Goal: Task Accomplishment & Management: Use online tool/utility

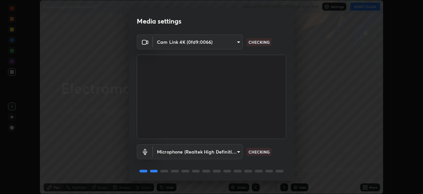
scroll to position [23, 0]
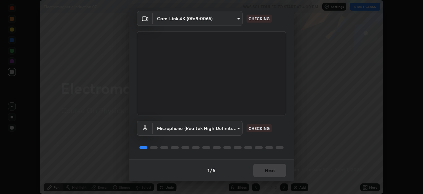
click at [168, 129] on body "Erase all Electromagnetic induction 07 WAS SCHEDULED TO START AT 4:00 PM Settin…" at bounding box center [211, 97] width 423 height 194
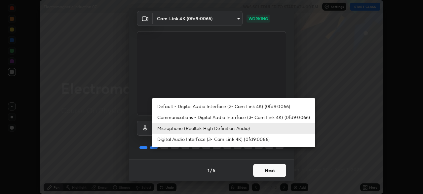
click at [164, 127] on li "Microphone (Realtek High Definition Audio)" at bounding box center [233, 127] width 163 height 11
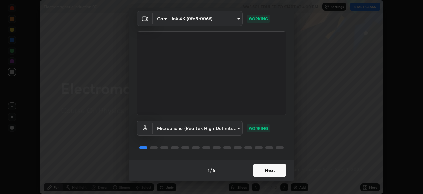
click at [266, 169] on button "Next" at bounding box center [269, 169] width 33 height 13
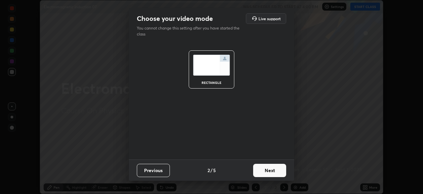
click at [268, 168] on button "Next" at bounding box center [269, 169] width 33 height 13
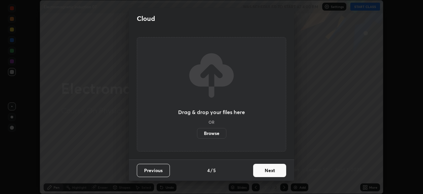
click at [272, 168] on button "Next" at bounding box center [269, 169] width 33 height 13
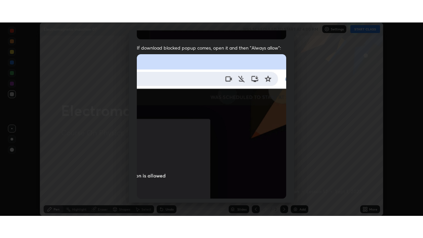
scroll to position [158, 0]
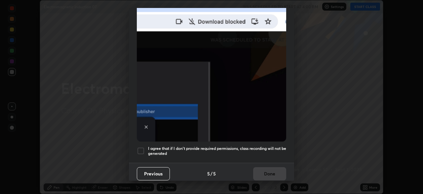
click at [139, 147] on div at bounding box center [141, 151] width 8 height 8
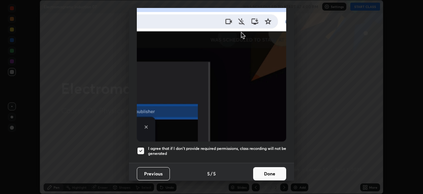
click at [277, 171] on button "Done" at bounding box center [269, 173] width 33 height 13
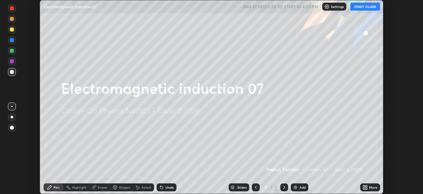
click at [371, 5] on button "START CLASS" at bounding box center [366, 7] width 30 height 8
click at [369, 185] on div "More" at bounding box center [373, 186] width 8 height 3
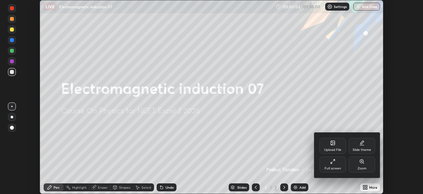
click at [336, 168] on div "Full screen" at bounding box center [333, 167] width 17 height 3
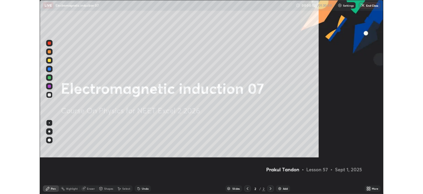
scroll to position [238, 423]
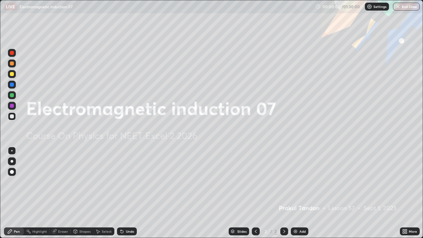
click at [296, 193] on img at bounding box center [295, 231] width 5 height 5
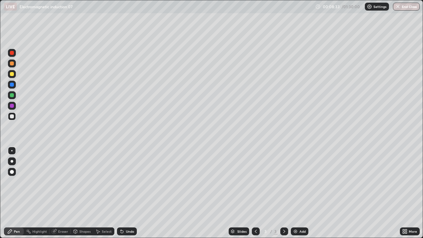
click at [300, 193] on div "Add" at bounding box center [303, 231] width 6 height 3
click at [15, 77] on div at bounding box center [12, 74] width 8 height 8
click at [15, 116] on div at bounding box center [12, 116] width 8 height 8
click at [13, 75] on div at bounding box center [12, 74] width 4 height 4
click at [10, 62] on div at bounding box center [12, 64] width 4 height 4
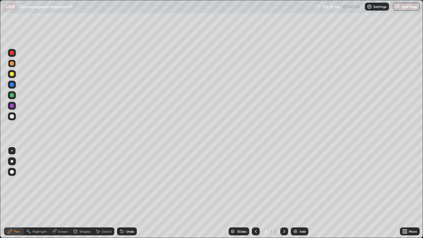
click at [12, 76] on div at bounding box center [12, 74] width 8 height 8
click at [129, 193] on div "Undo" at bounding box center [130, 231] width 8 height 3
click at [128, 193] on div "Undo" at bounding box center [127, 232] width 20 height 8
click at [129, 193] on div "Undo" at bounding box center [127, 232] width 20 height 8
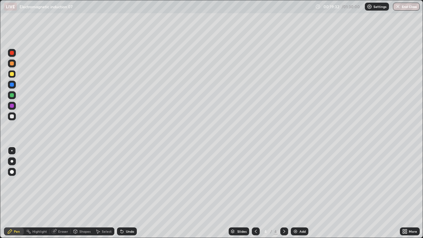
click at [15, 117] on div at bounding box center [12, 116] width 8 height 8
click at [13, 73] on div at bounding box center [12, 74] width 4 height 4
click at [15, 62] on div at bounding box center [12, 64] width 8 height 8
click at [130, 193] on div "Undo" at bounding box center [130, 231] width 8 height 3
click at [128, 193] on div "Undo" at bounding box center [130, 231] width 8 height 3
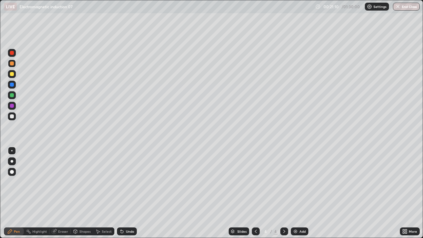
click at [128, 193] on div "Undo" at bounding box center [127, 232] width 20 height 8
click at [121, 193] on icon at bounding box center [122, 232] width 3 height 3
click at [112, 193] on div "Select" at bounding box center [103, 232] width 21 height 8
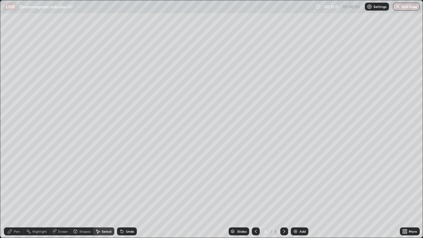
click at [110, 193] on div "Select" at bounding box center [107, 231] width 10 height 3
click at [111, 193] on div "Select" at bounding box center [107, 231] width 10 height 3
click at [108, 193] on div "Select" at bounding box center [107, 231] width 10 height 3
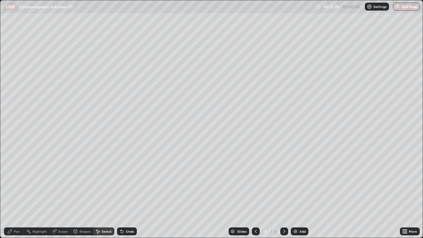
click at [19, 193] on div "Pen" at bounding box center [17, 231] width 6 height 3
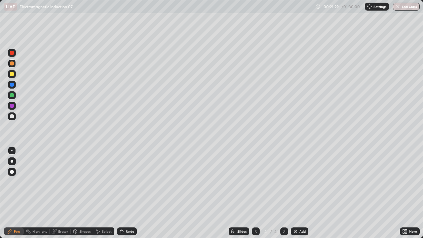
click at [12, 74] on div at bounding box center [12, 74] width 4 height 4
click at [301, 193] on div "Add" at bounding box center [303, 231] width 6 height 3
click at [13, 115] on div at bounding box center [12, 116] width 4 height 4
click at [12, 73] on div at bounding box center [12, 74] width 4 height 4
click at [11, 65] on div at bounding box center [12, 64] width 4 height 4
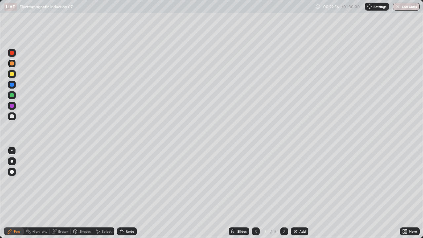
click at [12, 76] on div at bounding box center [12, 74] width 4 height 4
click at [14, 64] on div at bounding box center [12, 64] width 4 height 4
click at [12, 52] on div at bounding box center [12, 53] width 4 height 4
click at [130, 193] on div "Undo" at bounding box center [130, 231] width 8 height 3
click at [129, 193] on div "Undo" at bounding box center [130, 231] width 8 height 3
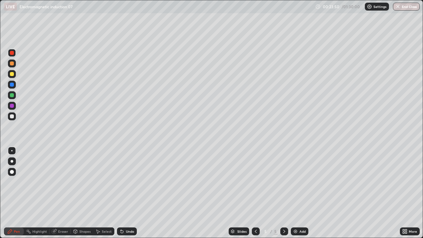
click at [131, 193] on div "Undo" at bounding box center [130, 231] width 8 height 3
click at [11, 118] on div at bounding box center [12, 116] width 4 height 4
click at [297, 193] on img at bounding box center [295, 231] width 5 height 5
click at [124, 193] on div "Undo" at bounding box center [127, 232] width 20 height 8
click at [13, 71] on div at bounding box center [12, 74] width 8 height 8
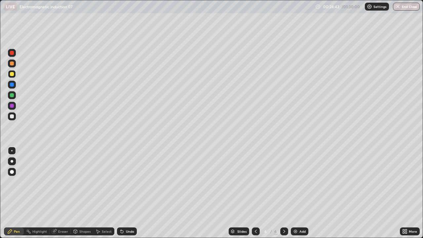
click at [13, 115] on div at bounding box center [12, 116] width 4 height 4
click at [128, 193] on div "Undo" at bounding box center [130, 231] width 8 height 3
click at [12, 74] on div at bounding box center [12, 74] width 4 height 4
click at [12, 119] on div at bounding box center [12, 116] width 8 height 8
click at [131, 193] on div "Undo" at bounding box center [130, 231] width 8 height 3
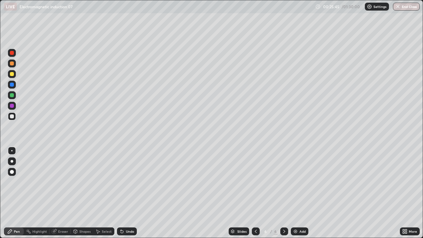
click at [130, 193] on div "Undo" at bounding box center [127, 232] width 20 height 8
click at [129, 193] on div "Undo" at bounding box center [127, 232] width 20 height 8
click at [130, 193] on div "Undo" at bounding box center [127, 232] width 20 height 8
click at [129, 193] on div "Undo" at bounding box center [130, 231] width 8 height 3
click at [126, 193] on div "Undo" at bounding box center [130, 231] width 8 height 3
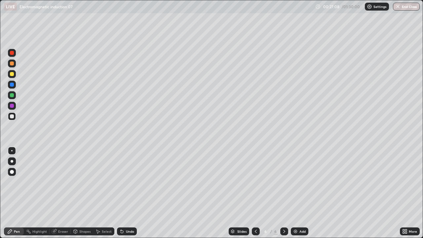
click at [63, 193] on div "Eraser" at bounding box center [63, 231] width 10 height 3
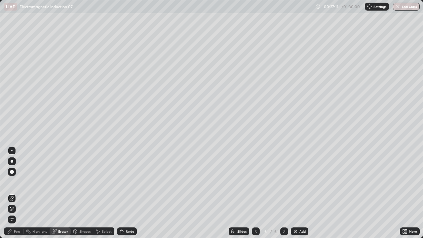
click at [12, 193] on div "Pen" at bounding box center [14, 232] width 20 height 8
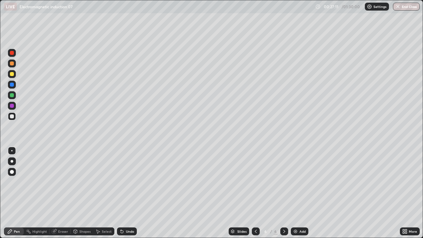
click at [12, 74] on div at bounding box center [12, 74] width 4 height 4
click at [125, 193] on div "Undo" at bounding box center [127, 232] width 20 height 8
click at [128, 193] on div "Undo" at bounding box center [130, 231] width 8 height 3
click at [126, 193] on div "Undo" at bounding box center [127, 232] width 20 height 8
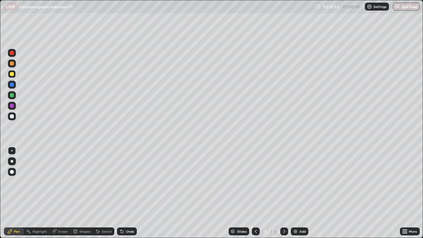
click at [126, 193] on div "Undo" at bounding box center [127, 232] width 20 height 8
click at [123, 193] on div "Undo" at bounding box center [127, 232] width 20 height 8
click at [124, 193] on div "Undo" at bounding box center [127, 232] width 20 height 8
click at [13, 65] on div at bounding box center [12, 64] width 8 height 8
click at [126, 193] on div "Undo" at bounding box center [130, 231] width 8 height 3
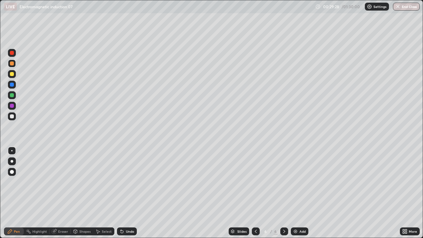
click at [121, 193] on icon at bounding box center [121, 230] width 1 height 1
click at [121, 193] on icon at bounding box center [122, 232] width 3 height 3
click at [123, 193] on icon at bounding box center [121, 231] width 5 height 5
click at [125, 193] on div "Undo" at bounding box center [127, 232] width 20 height 8
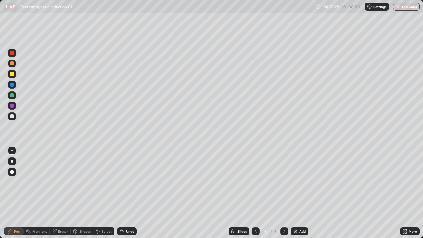
click at [124, 193] on div "Undo" at bounding box center [127, 232] width 20 height 8
click at [123, 193] on icon at bounding box center [121, 231] width 5 height 5
click at [129, 193] on div "Undo" at bounding box center [130, 231] width 8 height 3
click at [130, 193] on div "Undo" at bounding box center [130, 231] width 8 height 3
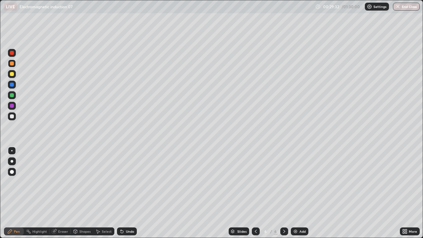
click at [133, 193] on div "Undo" at bounding box center [130, 231] width 8 height 3
click at [132, 193] on div "Undo" at bounding box center [130, 231] width 8 height 3
click at [133, 193] on div "Undo" at bounding box center [130, 231] width 8 height 3
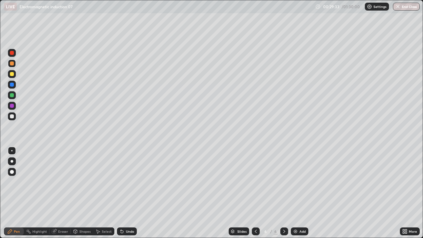
click at [133, 193] on div "Undo" at bounding box center [130, 231] width 8 height 3
click at [132, 193] on div "Undo" at bounding box center [130, 231] width 8 height 3
click at [126, 193] on div "Undo" at bounding box center [130, 231] width 8 height 3
click at [128, 193] on div "Undo" at bounding box center [130, 231] width 8 height 3
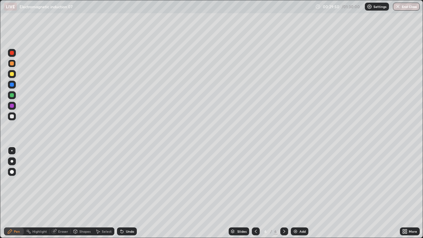
click at [14, 76] on div at bounding box center [12, 74] width 8 height 8
click at [13, 66] on div at bounding box center [12, 64] width 8 height 8
click at [305, 193] on div "Add" at bounding box center [300, 232] width 18 height 8
click at [13, 119] on div at bounding box center [12, 116] width 8 height 8
click at [59, 193] on div "Eraser" at bounding box center [63, 231] width 10 height 3
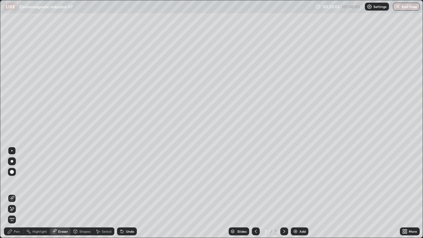
click at [13, 193] on div "Pen" at bounding box center [14, 232] width 20 height 8
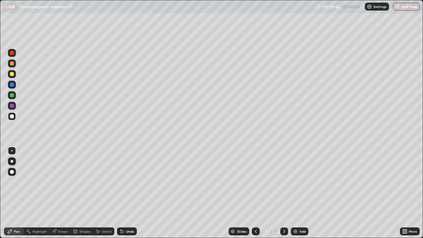
click at [12, 74] on div at bounding box center [12, 74] width 4 height 4
click at [124, 193] on div "Undo" at bounding box center [127, 232] width 20 height 8
click at [121, 193] on icon at bounding box center [121, 230] width 1 height 1
click at [122, 193] on icon at bounding box center [122, 232] width 3 height 3
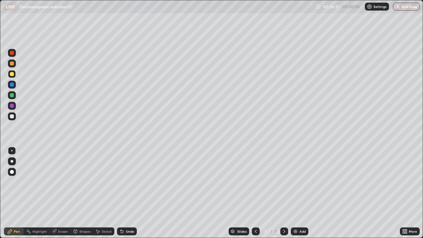
click at [124, 193] on div "Undo" at bounding box center [127, 232] width 20 height 8
click at [126, 193] on div "Undo" at bounding box center [130, 231] width 8 height 3
click at [124, 193] on div "Undo" at bounding box center [127, 232] width 20 height 8
click at [14, 98] on div at bounding box center [12, 95] width 8 height 8
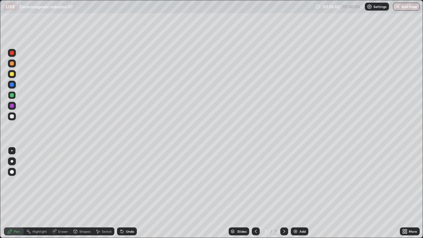
click at [10, 73] on div at bounding box center [12, 74] width 4 height 4
click at [124, 193] on div "Undo" at bounding box center [127, 232] width 20 height 8
click at [129, 193] on div "Undo" at bounding box center [130, 231] width 8 height 3
click at [130, 193] on div "Undo" at bounding box center [127, 232] width 20 height 8
click at [130, 193] on div "Undo" at bounding box center [130, 231] width 8 height 3
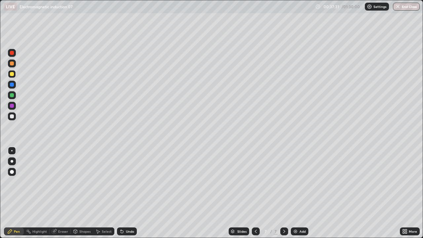
click at [127, 193] on div "Undo" at bounding box center [130, 231] width 8 height 3
click at [125, 193] on div "Undo" at bounding box center [127, 232] width 20 height 8
click at [129, 193] on div "Undo" at bounding box center [130, 231] width 8 height 3
click at [12, 64] on div at bounding box center [12, 64] width 4 height 4
click at [253, 193] on icon at bounding box center [255, 231] width 5 height 5
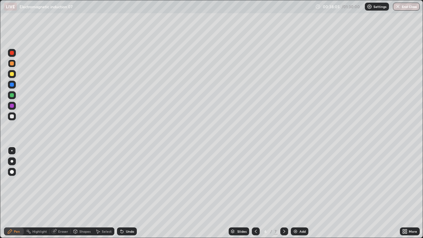
click at [253, 193] on icon at bounding box center [255, 231] width 5 height 5
click at [255, 193] on icon at bounding box center [255, 231] width 5 height 5
click at [284, 193] on icon at bounding box center [284, 231] width 2 height 3
click at [284, 193] on icon at bounding box center [284, 231] width 5 height 5
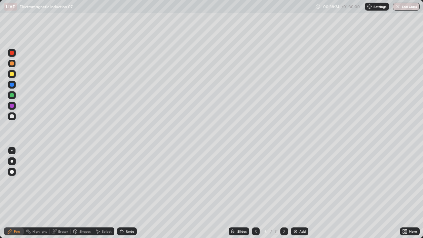
click at [284, 193] on icon at bounding box center [284, 231] width 2 height 3
click at [284, 193] on icon at bounding box center [284, 231] width 5 height 5
click at [121, 193] on icon at bounding box center [122, 232] width 3 height 3
click at [125, 193] on div "Undo" at bounding box center [127, 232] width 20 height 8
click at [126, 193] on div "Undo" at bounding box center [130, 231] width 8 height 3
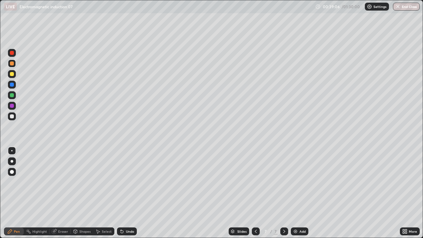
click at [128, 193] on div "Undo" at bounding box center [127, 232] width 20 height 8
click at [128, 193] on div "Undo" at bounding box center [130, 231] width 8 height 3
click at [127, 193] on div "Undo" at bounding box center [127, 232] width 20 height 8
click at [126, 193] on div "Undo" at bounding box center [127, 232] width 20 height 8
click at [127, 193] on div "Undo" at bounding box center [127, 232] width 20 height 8
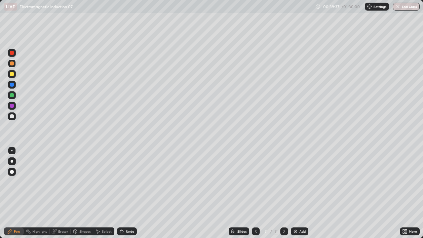
click at [13, 77] on div at bounding box center [12, 74] width 8 height 8
click at [303, 193] on div "Add" at bounding box center [303, 231] width 6 height 3
click at [255, 193] on icon at bounding box center [256, 231] width 2 height 3
click at [284, 193] on icon at bounding box center [284, 231] width 5 height 5
click at [255, 193] on icon at bounding box center [255, 231] width 5 height 5
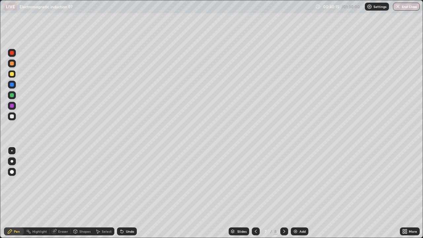
click at [284, 193] on icon at bounding box center [284, 231] width 5 height 5
click at [12, 119] on div at bounding box center [12, 116] width 8 height 8
click at [12, 76] on div at bounding box center [12, 74] width 4 height 4
click at [302, 193] on div "Add" at bounding box center [300, 232] width 18 height 8
click at [15, 115] on div at bounding box center [12, 116] width 8 height 8
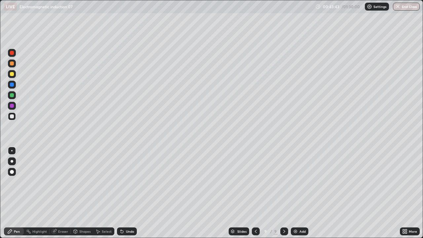
click at [126, 193] on div "Undo" at bounding box center [127, 232] width 20 height 8
click at [121, 193] on icon at bounding box center [121, 230] width 1 height 1
click at [126, 193] on div "Undo" at bounding box center [127, 232] width 20 height 8
click at [128, 193] on div "Undo" at bounding box center [127, 232] width 20 height 8
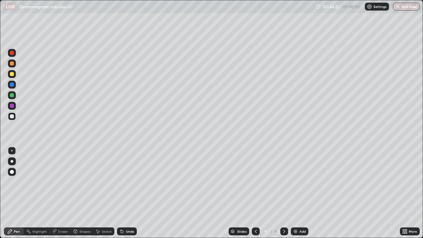
click at [128, 193] on div "Undo" at bounding box center [127, 232] width 20 height 8
click at [127, 193] on div "Undo" at bounding box center [130, 231] width 8 height 3
click at [126, 193] on div "Undo" at bounding box center [130, 231] width 8 height 3
click at [124, 193] on div "Undo" at bounding box center [127, 232] width 20 height 8
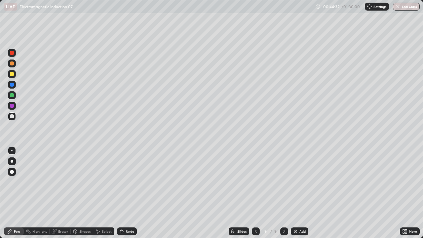
click at [125, 193] on div "Undo" at bounding box center [127, 232] width 20 height 8
click at [124, 193] on div "Undo" at bounding box center [127, 232] width 20 height 8
click at [123, 193] on div "Undo" at bounding box center [127, 232] width 20 height 8
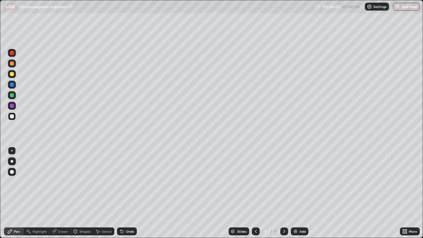
click at [126, 193] on div "Undo" at bounding box center [127, 232] width 20 height 8
click at [127, 193] on div "Undo" at bounding box center [130, 231] width 8 height 3
click at [128, 193] on div "Undo" at bounding box center [130, 231] width 8 height 3
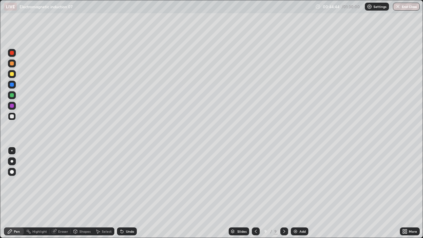
click at [128, 193] on div "Undo" at bounding box center [130, 231] width 8 height 3
click at [129, 193] on div "Undo" at bounding box center [130, 231] width 8 height 3
click at [12, 75] on div at bounding box center [12, 74] width 4 height 4
click at [14, 117] on div at bounding box center [12, 116] width 8 height 8
click at [11, 75] on div at bounding box center [12, 74] width 4 height 4
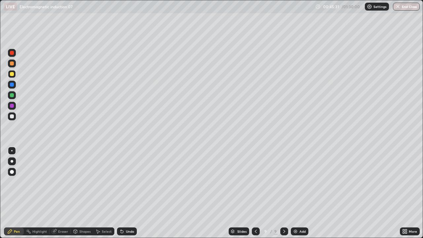
click at [64, 193] on div "Eraser" at bounding box center [63, 231] width 10 height 3
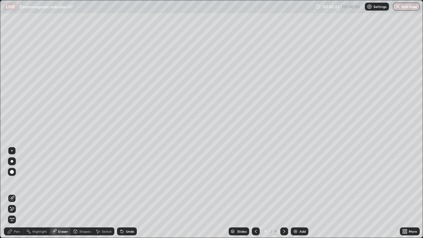
click at [14, 193] on div "Pen" at bounding box center [14, 232] width 20 height 8
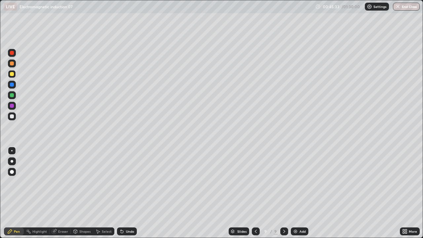
click at [15, 118] on div at bounding box center [12, 116] width 8 height 8
click at [13, 119] on div at bounding box center [12, 116] width 8 height 8
click at [0, 163] on div "Setting up your live class" at bounding box center [211, 119] width 423 height 238
click at [123, 193] on icon at bounding box center [121, 231] width 5 height 5
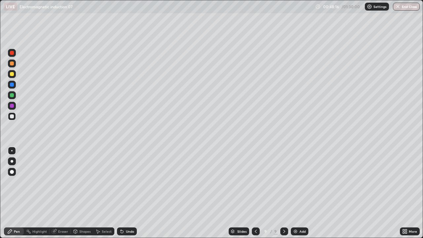
click at [123, 193] on icon at bounding box center [121, 231] width 5 height 5
click at [121, 193] on icon at bounding box center [122, 232] width 3 height 3
click at [121, 193] on icon at bounding box center [121, 230] width 1 height 1
click at [123, 193] on div "Undo" at bounding box center [127, 232] width 20 height 8
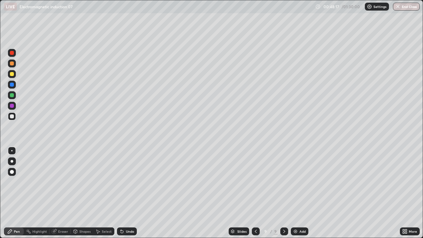
click at [122, 193] on icon at bounding box center [121, 231] width 5 height 5
click at [123, 193] on icon at bounding box center [121, 231] width 5 height 5
click at [124, 193] on div "Undo" at bounding box center [127, 232] width 20 height 8
click at [126, 193] on div "Undo" at bounding box center [130, 231] width 8 height 3
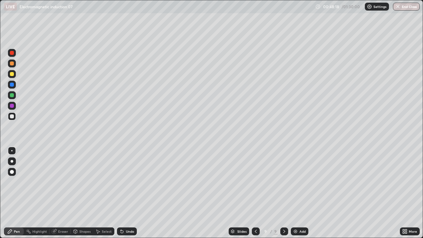
click at [126, 193] on div "Undo" at bounding box center [130, 231] width 8 height 3
click at [128, 193] on div "Undo" at bounding box center [130, 231] width 8 height 3
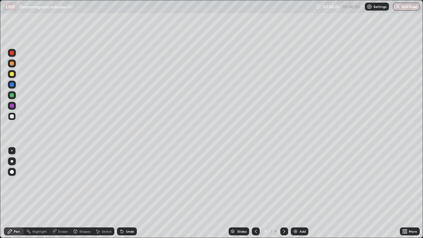
click at [127, 193] on div "Undo" at bounding box center [130, 231] width 8 height 3
click at [125, 193] on div "Undo" at bounding box center [127, 232] width 20 height 8
click at [129, 193] on div "Undo" at bounding box center [127, 232] width 20 height 8
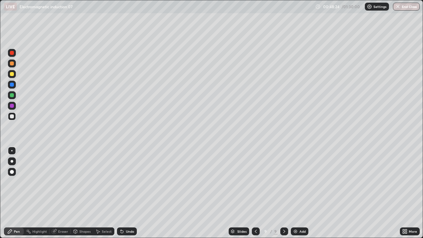
click at [129, 193] on div "Undo" at bounding box center [127, 232] width 20 height 8
click at [13, 75] on div at bounding box center [12, 74] width 4 height 4
click at [130, 193] on div "Undo" at bounding box center [130, 231] width 8 height 3
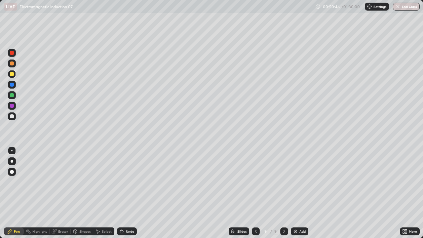
click at [132, 193] on div "Undo" at bounding box center [127, 232] width 20 height 8
click at [131, 193] on div "Undo" at bounding box center [130, 231] width 8 height 3
click at [305, 193] on div "Add" at bounding box center [303, 231] width 6 height 3
click at [11, 117] on div at bounding box center [12, 116] width 4 height 4
click at [254, 193] on div at bounding box center [256, 232] width 8 height 8
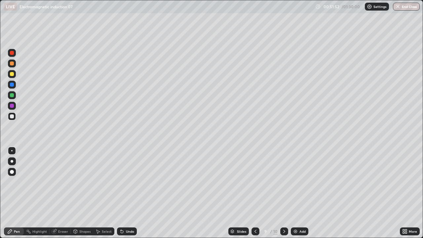
click at [283, 193] on icon at bounding box center [284, 231] width 5 height 5
click at [64, 193] on div "Eraser" at bounding box center [63, 231] width 10 height 3
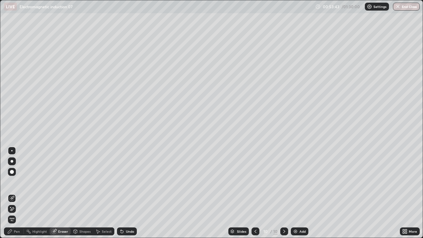
click at [16, 193] on div "Pen" at bounding box center [17, 231] width 6 height 3
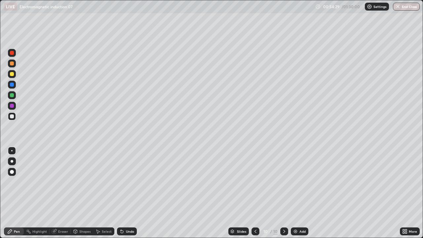
click at [121, 193] on icon at bounding box center [121, 230] width 1 height 1
click at [121, 193] on icon at bounding box center [122, 232] width 3 height 3
click at [124, 193] on div "Undo" at bounding box center [127, 232] width 20 height 8
click at [125, 193] on div "Undo" at bounding box center [127, 232] width 20 height 8
click at [124, 193] on div "Undo" at bounding box center [127, 232] width 20 height 8
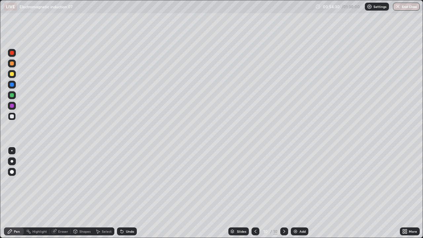
click at [124, 193] on div "Undo" at bounding box center [127, 232] width 20 height 8
click at [123, 193] on icon at bounding box center [121, 231] width 5 height 5
click at [125, 193] on div "Undo" at bounding box center [127, 232] width 20 height 8
click at [124, 193] on div "Undo" at bounding box center [127, 232] width 20 height 8
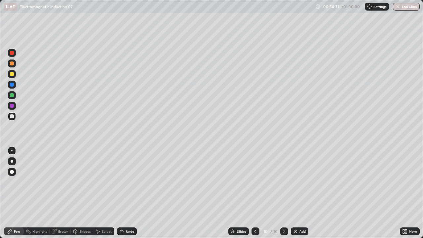
click at [124, 193] on div "Undo" at bounding box center [127, 232] width 20 height 8
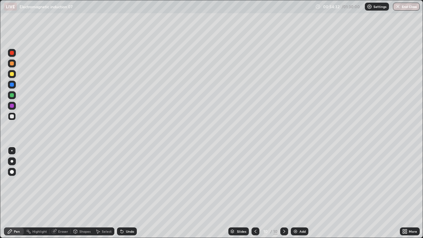
click at [124, 193] on div "Undo" at bounding box center [127, 232] width 20 height 8
click at [121, 193] on icon at bounding box center [121, 230] width 1 height 1
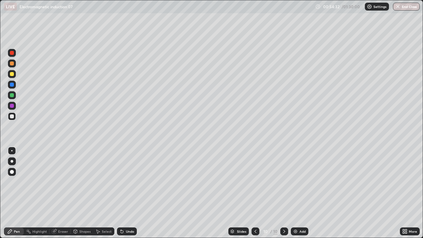
click at [121, 193] on icon at bounding box center [121, 230] width 1 height 1
click at [123, 193] on div "Undo" at bounding box center [127, 232] width 20 height 8
click at [124, 193] on div "Undo" at bounding box center [127, 232] width 20 height 8
click at [56, 193] on div "Eraser" at bounding box center [60, 232] width 21 height 8
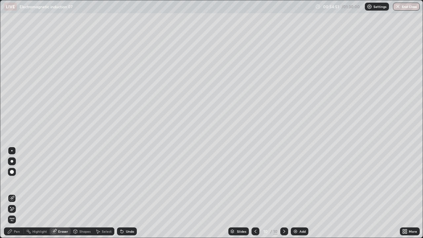
click at [0, 193] on div "Pen Highlight Eraser Shapes Select Undo Slides 10 / 10 Add More" at bounding box center [211, 231] width 423 height 13
click at [16, 193] on div "Pen" at bounding box center [17, 231] width 6 height 3
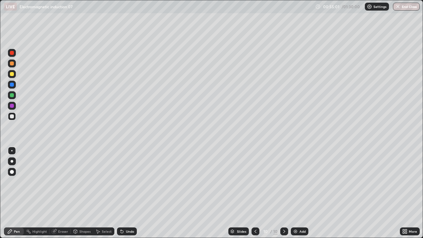
click at [123, 193] on icon at bounding box center [121, 231] width 5 height 5
click at [12, 74] on div at bounding box center [12, 74] width 4 height 4
click at [127, 193] on div "Undo" at bounding box center [127, 232] width 20 height 8
click at [128, 193] on div "Undo" at bounding box center [127, 232] width 20 height 8
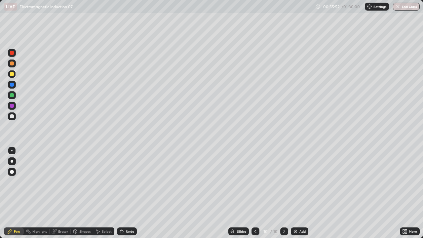
click at [127, 193] on div "Undo" at bounding box center [130, 231] width 8 height 3
click at [125, 193] on div "Undo" at bounding box center [127, 232] width 20 height 8
click at [123, 193] on div "Undo" at bounding box center [127, 232] width 20 height 8
click at [124, 193] on div "Undo" at bounding box center [127, 232] width 20 height 8
click at [125, 193] on div "Undo" at bounding box center [127, 232] width 20 height 8
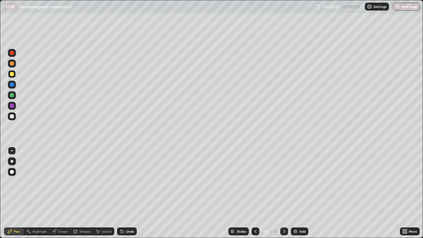
click at [124, 193] on div "Undo" at bounding box center [127, 232] width 20 height 8
click at [125, 193] on div "Undo" at bounding box center [127, 232] width 20 height 8
click at [60, 193] on div "Eraser" at bounding box center [63, 231] width 10 height 3
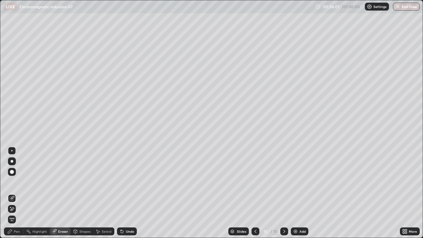
click at [12, 193] on div "Pen" at bounding box center [14, 232] width 20 height 8
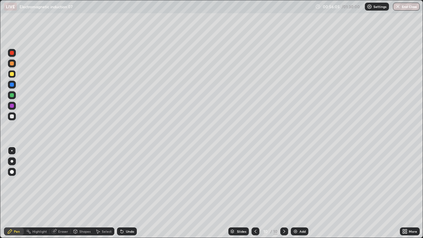
click at [62, 193] on div "Eraser" at bounding box center [63, 231] width 10 height 3
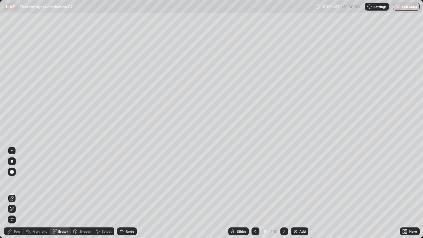
click at [12, 193] on icon at bounding box center [9, 231] width 5 height 5
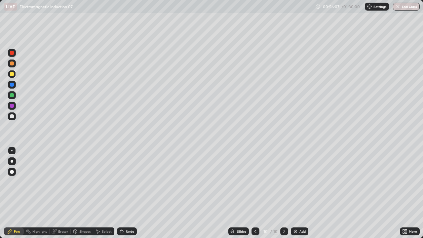
click at [15, 116] on div at bounding box center [12, 116] width 8 height 8
click at [12, 74] on div at bounding box center [12, 74] width 4 height 4
click at [12, 119] on div at bounding box center [12, 116] width 8 height 8
click at [13, 76] on div at bounding box center [12, 74] width 8 height 8
click at [301, 193] on div "Add" at bounding box center [303, 231] width 6 height 3
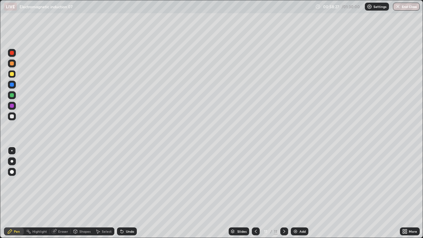
click at [14, 118] on div at bounding box center [12, 116] width 8 height 8
click at [11, 74] on div at bounding box center [12, 74] width 4 height 4
click at [119, 193] on div "Undo" at bounding box center [127, 232] width 20 height 8
click at [122, 193] on div "Undo" at bounding box center [127, 232] width 20 height 8
click at [121, 193] on div "Undo" at bounding box center [127, 232] width 20 height 8
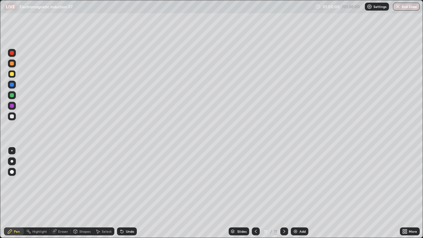
click at [121, 193] on icon at bounding box center [121, 230] width 1 height 1
click at [122, 193] on div "Undo" at bounding box center [127, 232] width 20 height 8
click at [124, 193] on div "Undo" at bounding box center [127, 232] width 20 height 8
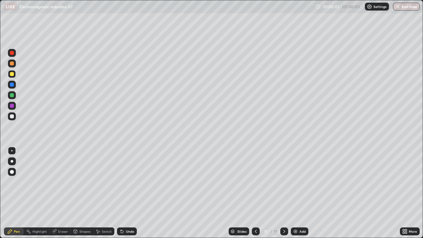
click at [126, 193] on div "Undo" at bounding box center [127, 232] width 20 height 8
click at [123, 193] on div "Undo" at bounding box center [127, 232] width 20 height 8
click at [123, 193] on icon at bounding box center [121, 231] width 5 height 5
click at [124, 193] on icon at bounding box center [121, 231] width 5 height 5
click at [121, 193] on div "Undo" at bounding box center [127, 232] width 20 height 8
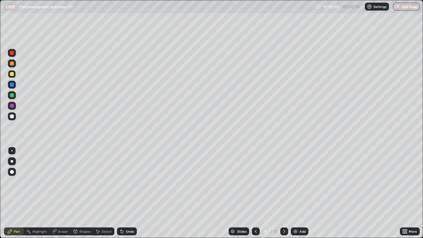
click at [123, 193] on div "Undo" at bounding box center [125, 231] width 22 height 13
click at [122, 193] on div "Undo" at bounding box center [127, 232] width 20 height 8
click at [123, 193] on div "Undo" at bounding box center [127, 232] width 20 height 8
click at [124, 193] on div "Undo" at bounding box center [127, 232] width 20 height 8
click at [122, 193] on div "Undo" at bounding box center [127, 232] width 20 height 8
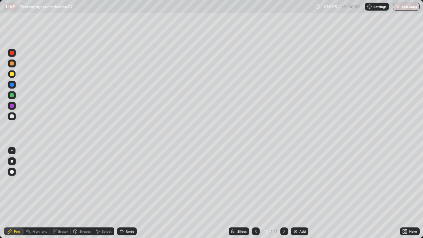
click at [123, 193] on icon at bounding box center [121, 231] width 5 height 5
click at [121, 193] on icon at bounding box center [121, 230] width 1 height 1
click at [122, 193] on div "Undo" at bounding box center [127, 232] width 20 height 8
click at [255, 193] on icon at bounding box center [255, 231] width 5 height 5
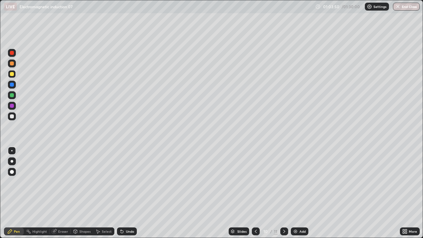
click at [284, 193] on icon at bounding box center [284, 231] width 5 height 5
click at [15, 118] on div at bounding box center [12, 116] width 8 height 8
click at [301, 193] on div "Add" at bounding box center [300, 232] width 18 height 8
click at [124, 193] on div "Undo" at bounding box center [127, 232] width 20 height 8
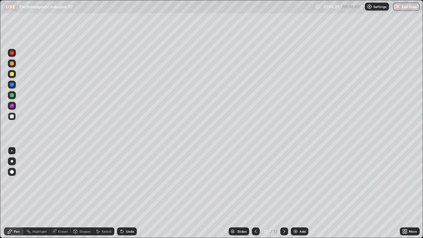
click at [126, 193] on div "Undo" at bounding box center [127, 232] width 20 height 8
click at [11, 75] on div at bounding box center [12, 74] width 4 height 4
click at [125, 193] on div "Undo" at bounding box center [127, 232] width 20 height 8
click at [255, 193] on icon at bounding box center [256, 231] width 2 height 3
click at [284, 193] on icon at bounding box center [284, 231] width 5 height 5
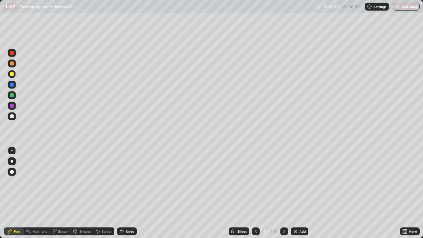
click at [125, 193] on div "Undo" at bounding box center [127, 232] width 20 height 8
click at [126, 193] on div "Undo" at bounding box center [130, 231] width 8 height 3
click at [125, 193] on div "Undo" at bounding box center [127, 232] width 20 height 8
click at [124, 193] on div "Undo" at bounding box center [127, 232] width 20 height 8
click at [128, 193] on div "Undo" at bounding box center [130, 231] width 8 height 3
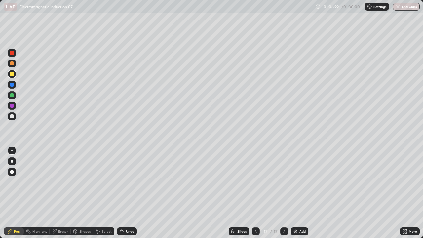
click at [129, 193] on div "Undo" at bounding box center [127, 232] width 20 height 8
click at [127, 193] on div "Undo" at bounding box center [130, 231] width 8 height 3
click at [128, 193] on div "Undo" at bounding box center [130, 231] width 8 height 3
click at [126, 193] on div "Undo" at bounding box center [130, 231] width 8 height 3
click at [55, 193] on div "Eraser" at bounding box center [60, 232] width 21 height 8
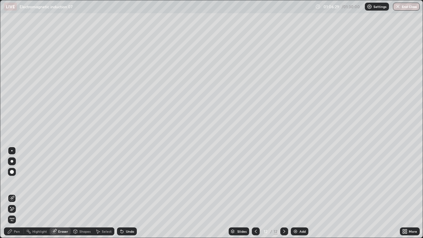
click at [14, 193] on div "Pen" at bounding box center [17, 231] width 6 height 3
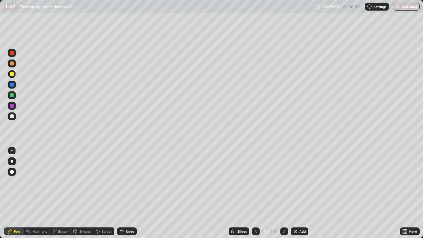
click at [126, 193] on div "Undo" at bounding box center [130, 231] width 8 height 3
click at [127, 193] on div "Undo" at bounding box center [130, 231] width 8 height 3
click at [128, 193] on div "Undo" at bounding box center [130, 231] width 8 height 3
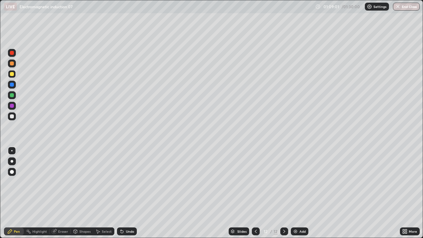
click at [127, 193] on div "Undo" at bounding box center [130, 231] width 8 height 3
click at [126, 193] on div "Undo" at bounding box center [130, 231] width 8 height 3
click at [125, 193] on div "Undo" at bounding box center [127, 232] width 20 height 8
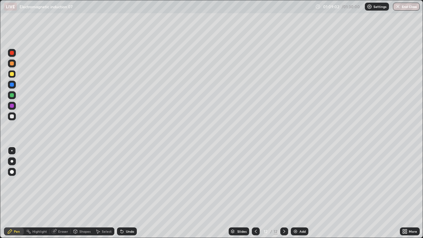
click at [124, 193] on div "Undo" at bounding box center [127, 232] width 20 height 8
click at [126, 193] on div "Undo" at bounding box center [130, 231] width 8 height 3
click at [127, 193] on div "Undo" at bounding box center [130, 231] width 8 height 3
click at [128, 193] on div "Undo" at bounding box center [130, 231] width 8 height 3
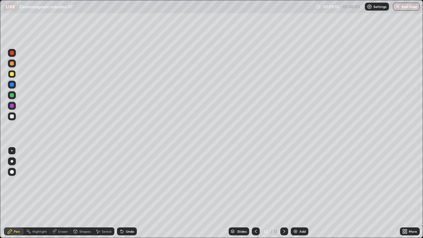
click at [128, 193] on div "Undo" at bounding box center [130, 231] width 8 height 3
click at [129, 193] on div "Undo" at bounding box center [130, 231] width 8 height 3
click at [66, 193] on div "Eraser" at bounding box center [60, 232] width 21 height 8
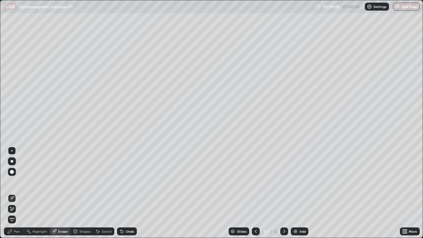
click at [13, 193] on div "Pen" at bounding box center [14, 232] width 20 height 8
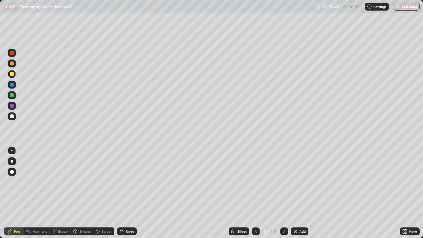
click at [126, 193] on div "Undo" at bounding box center [130, 231] width 8 height 3
click at [128, 193] on div "Undo" at bounding box center [130, 231] width 8 height 3
click at [127, 193] on div "Undo" at bounding box center [130, 231] width 8 height 3
click at [126, 193] on div "Undo" at bounding box center [130, 231] width 8 height 3
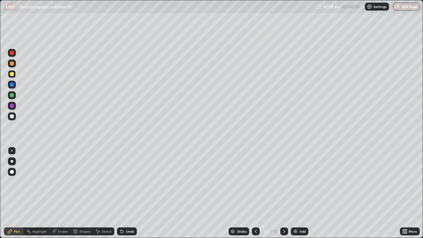
click at [127, 193] on div "Undo" at bounding box center [130, 231] width 8 height 3
click at [126, 193] on div "Undo" at bounding box center [127, 232] width 20 height 8
click at [127, 193] on div "Undo" at bounding box center [130, 231] width 8 height 3
click at [126, 193] on div "Undo" at bounding box center [130, 231] width 8 height 3
click at [126, 193] on div "Undo" at bounding box center [127, 232] width 20 height 8
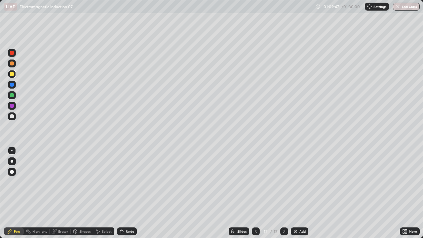
click at [126, 193] on div "Undo" at bounding box center [130, 231] width 8 height 3
click at [127, 193] on div "Undo" at bounding box center [130, 231] width 8 height 3
click at [128, 193] on div "Undo" at bounding box center [130, 231] width 8 height 3
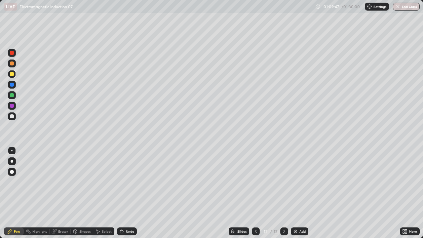
click at [128, 193] on div "Undo" at bounding box center [130, 231] width 8 height 3
click at [130, 193] on div "Undo" at bounding box center [130, 231] width 8 height 3
click at [12, 63] on div at bounding box center [12, 64] width 4 height 4
click at [14, 74] on div at bounding box center [12, 74] width 8 height 8
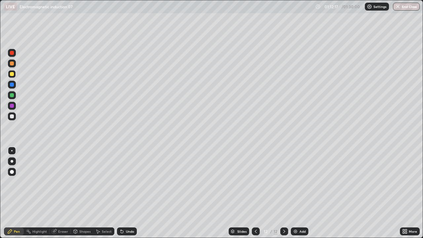
click at [296, 193] on img at bounding box center [295, 231] width 5 height 5
click at [16, 122] on div "Erase all" at bounding box center [12, 119] width 16 height 212
click at [12, 118] on div at bounding box center [12, 116] width 4 height 4
click at [12, 73] on div at bounding box center [12, 74] width 4 height 4
click at [124, 193] on div "Undo" at bounding box center [127, 232] width 20 height 8
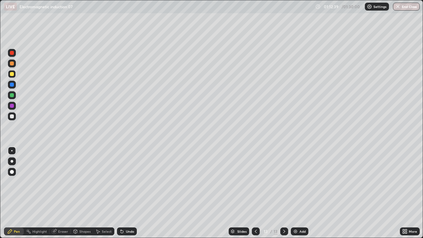
click at [127, 193] on div "Undo" at bounding box center [130, 231] width 8 height 3
click at [15, 118] on div at bounding box center [12, 116] width 8 height 8
click at [128, 193] on div "Undo" at bounding box center [130, 231] width 8 height 3
click at [12, 73] on div at bounding box center [12, 74] width 4 height 4
click at [256, 193] on icon at bounding box center [255, 231] width 5 height 5
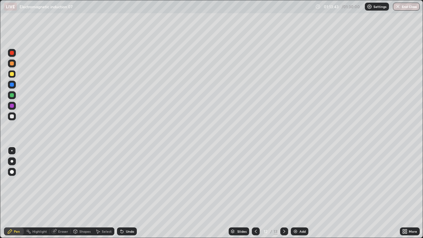
click at [256, 193] on div at bounding box center [256, 232] width 8 height 8
click at [259, 193] on div at bounding box center [256, 231] width 8 height 13
click at [285, 193] on div at bounding box center [285, 232] width 8 height 8
click at [284, 193] on icon at bounding box center [284, 231] width 5 height 5
click at [287, 193] on div at bounding box center [285, 232] width 8 height 8
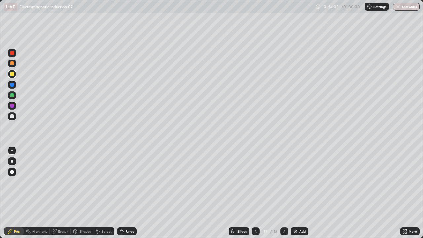
click at [287, 193] on div at bounding box center [285, 232] width 8 height 8
click at [284, 193] on icon at bounding box center [284, 231] width 5 height 5
click at [298, 193] on div "Add" at bounding box center [300, 232] width 18 height 8
click at [13, 120] on div at bounding box center [12, 116] width 8 height 8
click at [125, 193] on div "Undo" at bounding box center [127, 232] width 20 height 8
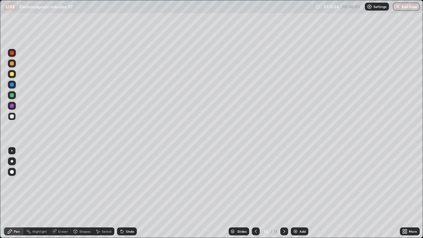
click at [15, 76] on div at bounding box center [12, 74] width 8 height 8
click at [13, 95] on div at bounding box center [12, 95] width 4 height 4
click at [120, 193] on div "Undo" at bounding box center [127, 232] width 20 height 8
click at [126, 193] on div "Undo" at bounding box center [130, 231] width 8 height 3
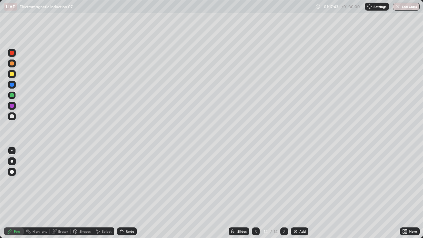
click at [11, 76] on div at bounding box center [12, 74] width 4 height 4
click at [13, 119] on div at bounding box center [12, 116] width 8 height 8
click at [10, 75] on div at bounding box center [12, 74] width 4 height 4
click at [133, 193] on div "Undo" at bounding box center [127, 232] width 20 height 8
click at [131, 193] on div "Undo" at bounding box center [130, 231] width 8 height 3
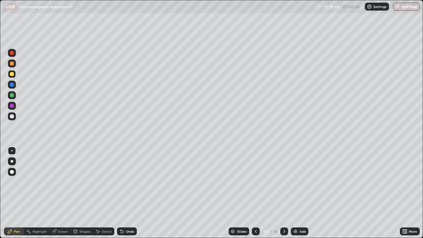
click at [131, 193] on div "Undo" at bounding box center [127, 232] width 20 height 8
click at [130, 193] on div "Undo" at bounding box center [127, 232] width 20 height 8
click at [14, 63] on div at bounding box center [12, 64] width 8 height 8
click at [252, 193] on div at bounding box center [256, 232] width 8 height 8
click at [255, 193] on icon at bounding box center [256, 231] width 2 height 3
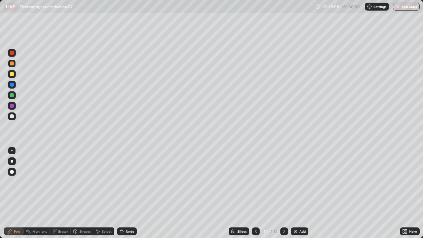
click at [283, 193] on icon at bounding box center [284, 231] width 5 height 5
click at [284, 193] on icon at bounding box center [284, 231] width 5 height 5
click at [282, 193] on div at bounding box center [285, 232] width 8 height 8
click at [10, 118] on div at bounding box center [12, 116] width 4 height 4
click at [299, 193] on div "Add" at bounding box center [300, 232] width 18 height 8
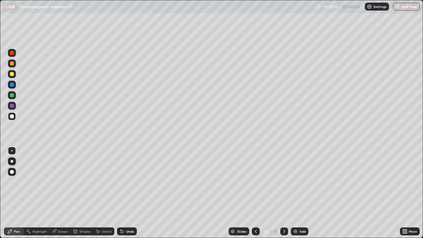
click at [63, 193] on div "Eraser" at bounding box center [63, 231] width 10 height 3
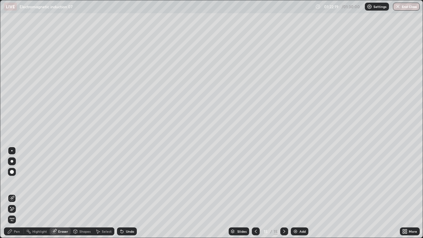
click at [15, 193] on div "Pen" at bounding box center [17, 231] width 6 height 3
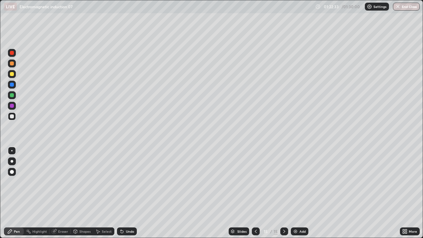
click at [128, 193] on div "Undo" at bounding box center [130, 231] width 8 height 3
click at [127, 193] on div "Undo" at bounding box center [130, 231] width 8 height 3
click at [11, 74] on div at bounding box center [12, 74] width 4 height 4
click at [128, 193] on div "Undo" at bounding box center [130, 231] width 8 height 3
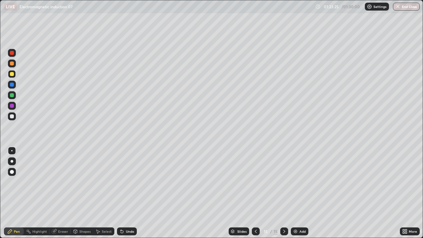
click at [128, 193] on div "Undo" at bounding box center [130, 231] width 8 height 3
click at [11, 61] on div at bounding box center [12, 64] width 8 height 8
click at [11, 53] on div at bounding box center [12, 53] width 4 height 4
click at [16, 77] on div at bounding box center [12, 74] width 8 height 11
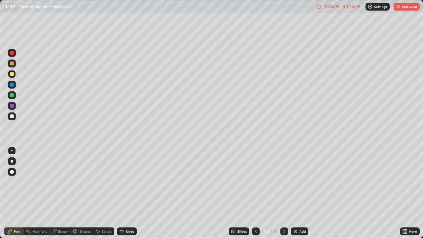
click at [14, 54] on div at bounding box center [12, 53] width 8 height 8
click at [16, 106] on div at bounding box center [12, 106] width 8 height 8
click at [8, 161] on div at bounding box center [12, 161] width 8 height 8
click at [130, 193] on div "Undo" at bounding box center [130, 231] width 8 height 3
click at [410, 7] on button "End Class" at bounding box center [407, 7] width 26 height 8
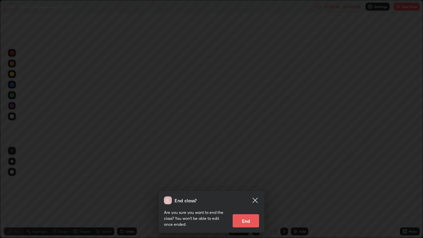
click at [252, 193] on icon at bounding box center [255, 200] width 8 height 8
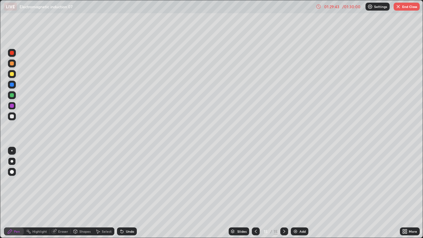
click at [406, 4] on button "End Class" at bounding box center [407, 7] width 26 height 8
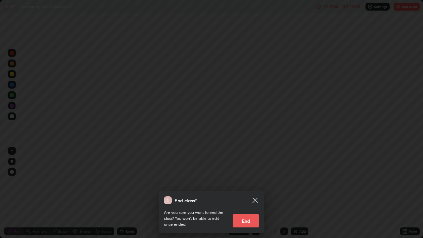
click at [249, 193] on button "End" at bounding box center [246, 220] width 26 height 13
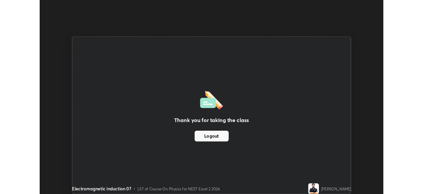
scroll to position [32884, 32654]
